Goal: Use online tool/utility: Utilize a website feature to perform a specific function

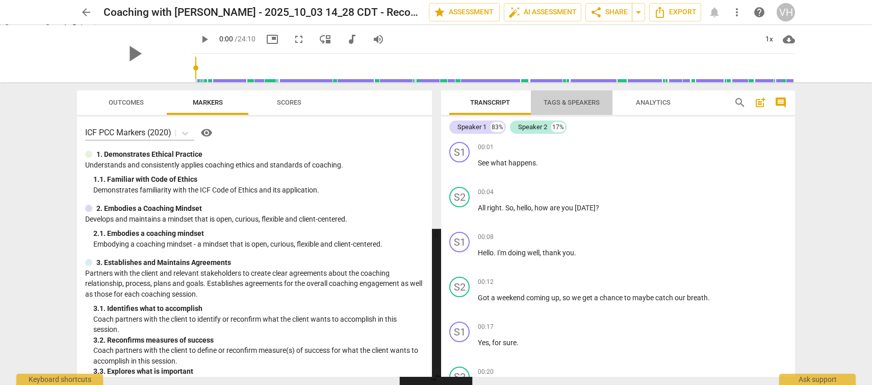
click at [563, 100] on span "Tags & Speakers" at bounding box center [572, 102] width 56 height 8
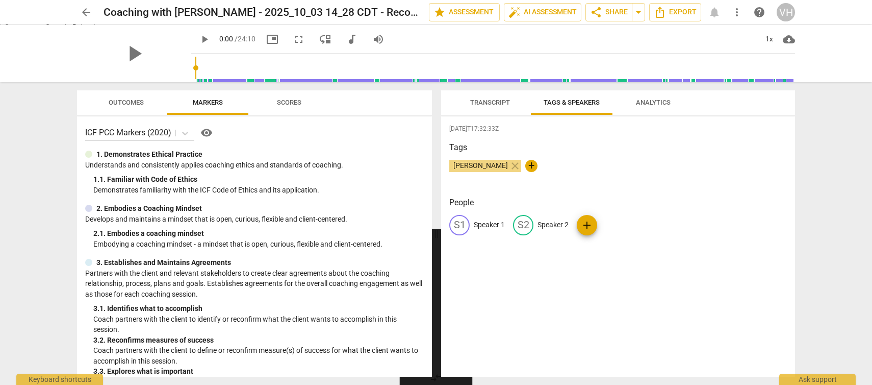
click at [487, 99] on span "Transcript" at bounding box center [490, 102] width 40 height 8
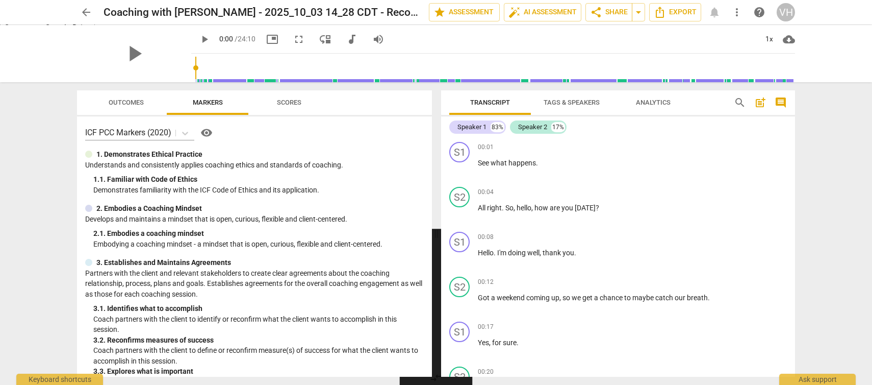
click at [564, 98] on span "Tags & Speakers" at bounding box center [572, 102] width 56 height 8
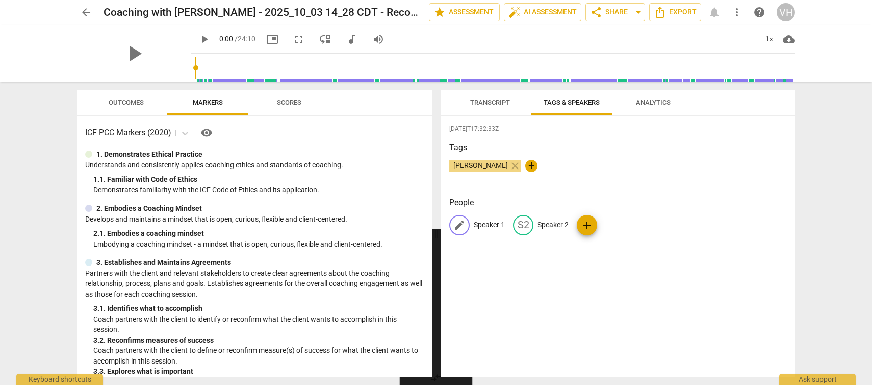
click at [489, 225] on p "Speaker 1" at bounding box center [489, 224] width 31 height 11
type input "Coachee"
click at [612, 227] on p "Speaker 2" at bounding box center [619, 224] width 31 height 11
type input "Coach"
click at [612, 286] on div "[DATE]T17:32:33Z Tags [PERSON_NAME] close + People CO Coachee edit Coach delete…" at bounding box center [618, 246] width 354 height 260
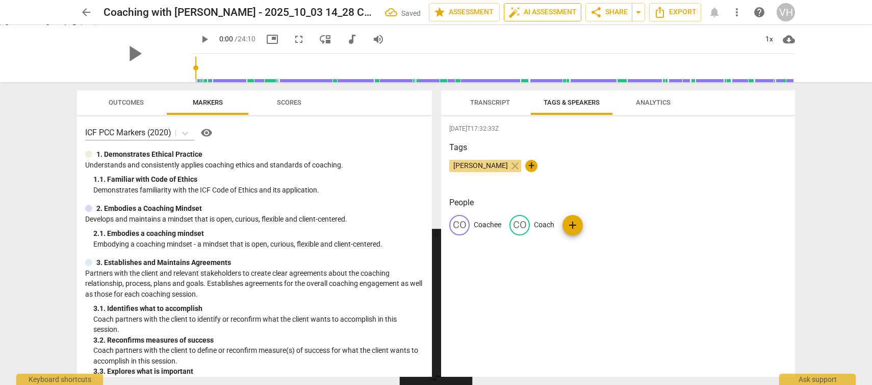
click at [535, 11] on span "auto_fix_high AI Assessment" at bounding box center [542, 12] width 68 height 12
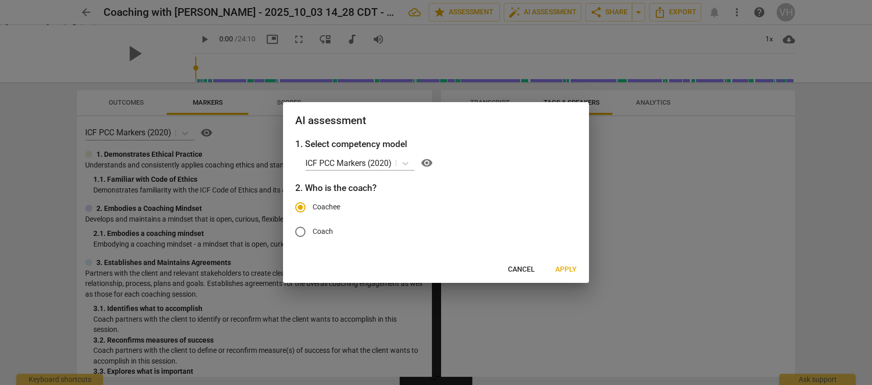
click at [325, 230] on span "Coach" at bounding box center [323, 231] width 20 height 11
click at [313, 230] on input "Coach" at bounding box center [300, 231] width 24 height 24
radio input "true"
radio input "false"
click at [569, 267] on span "Apply" at bounding box center [565, 269] width 21 height 10
